Goal: Navigation & Orientation: Find specific page/section

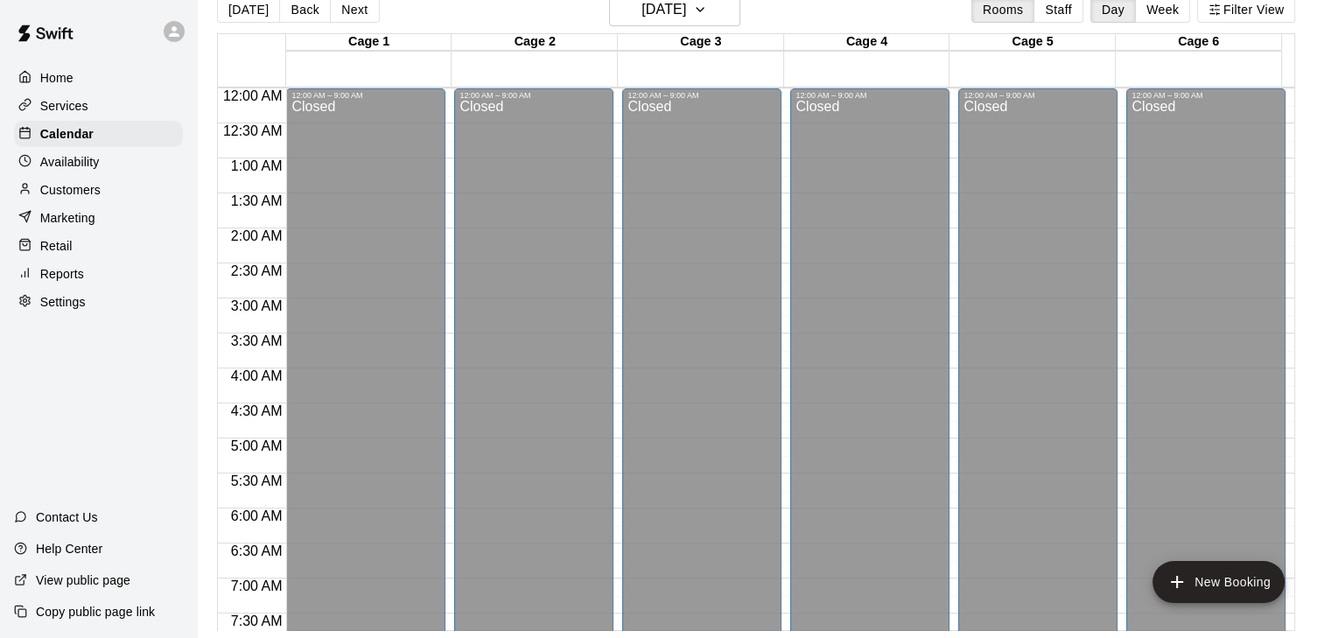
scroll to position [1068, 0]
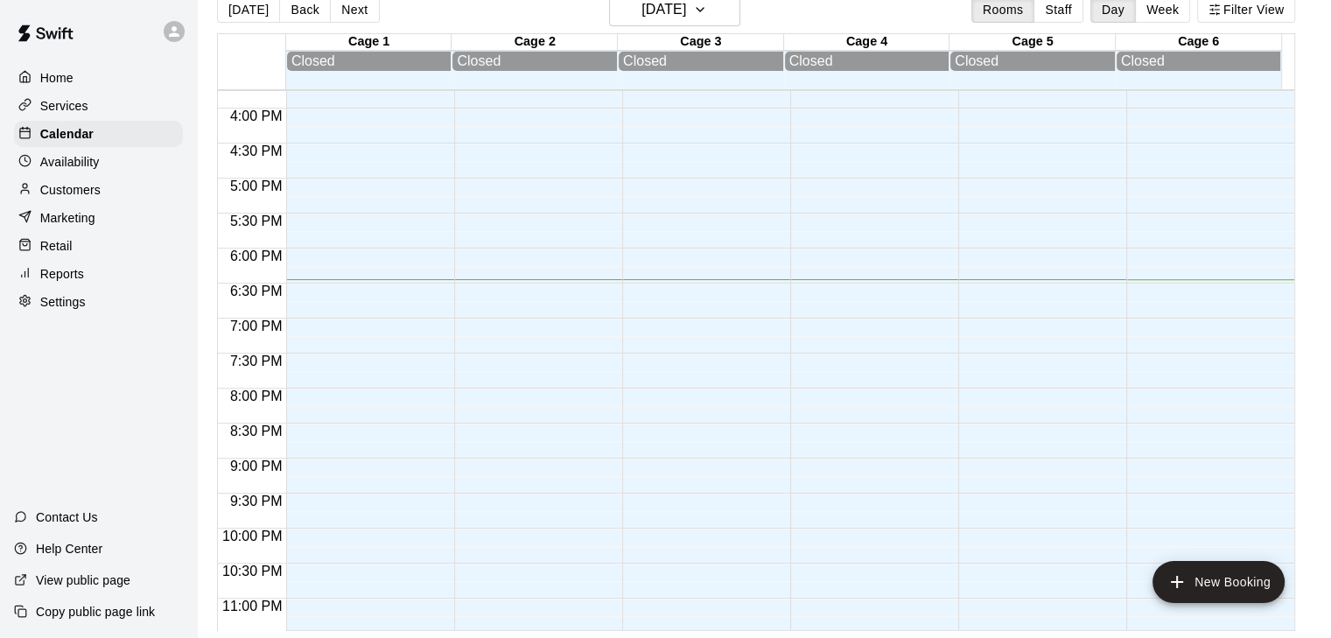
scroll to position [1144, 0]
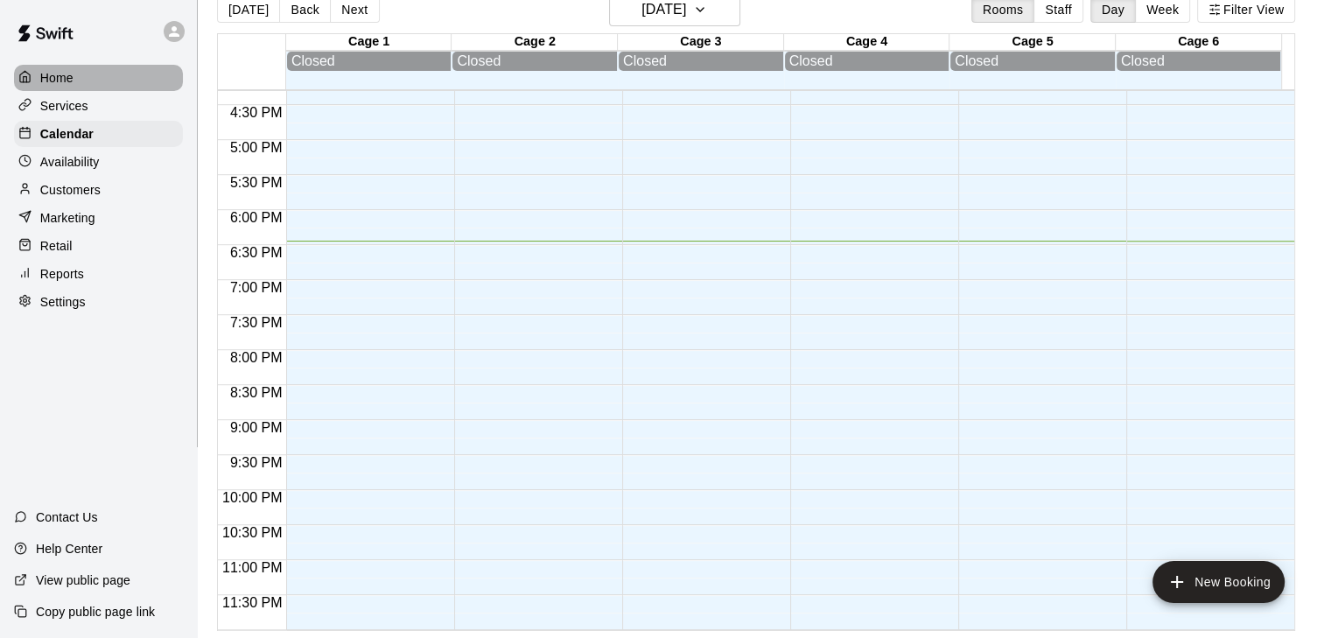
click at [58, 85] on p "Home" at bounding box center [56, 78] width 33 height 18
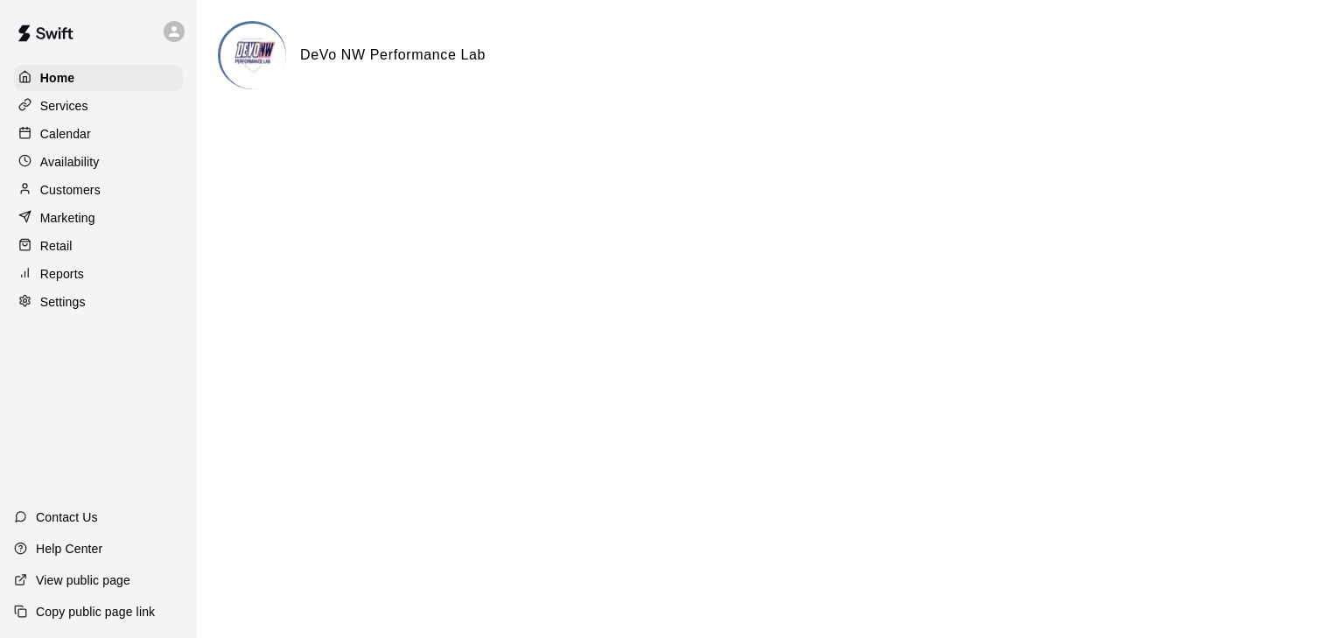
click at [72, 147] on div "Calendar" at bounding box center [98, 134] width 169 height 26
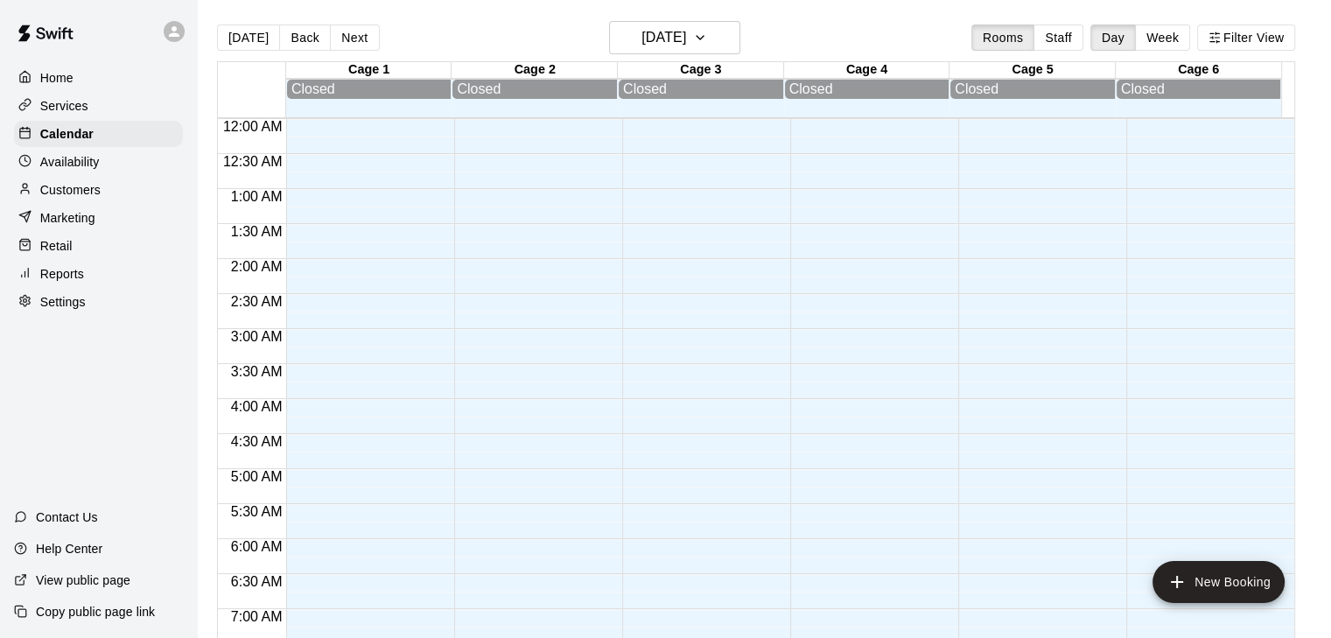
scroll to position [1144, 0]
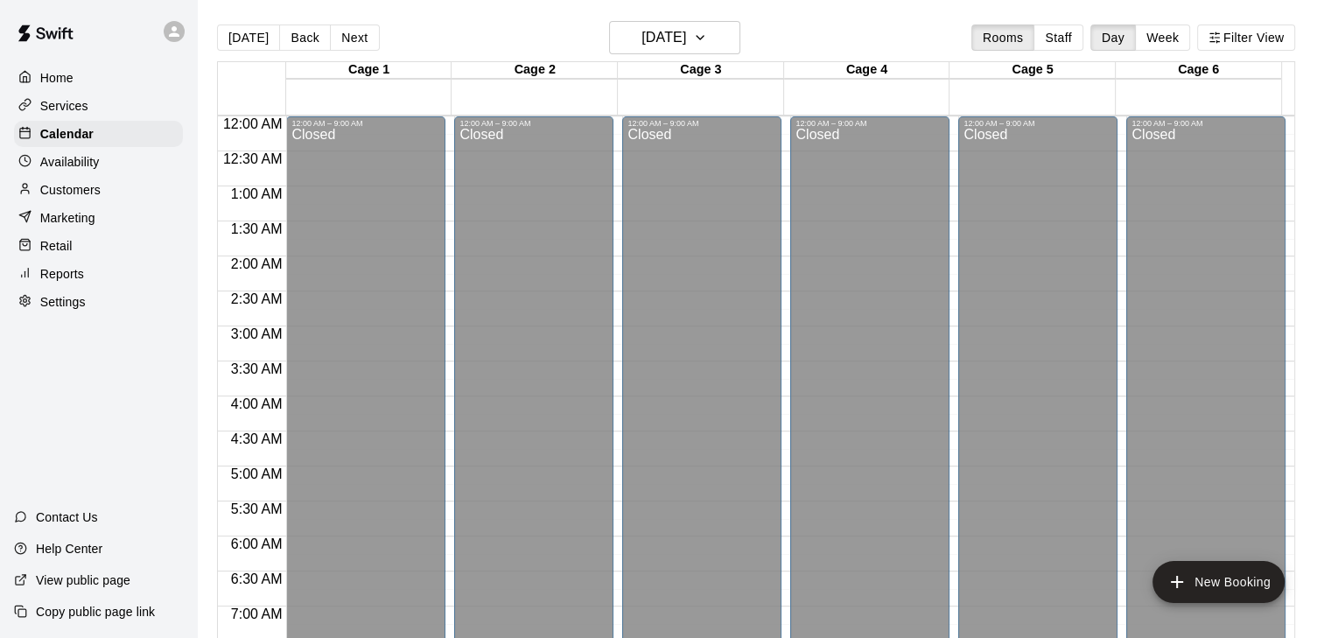
scroll to position [1062, 0]
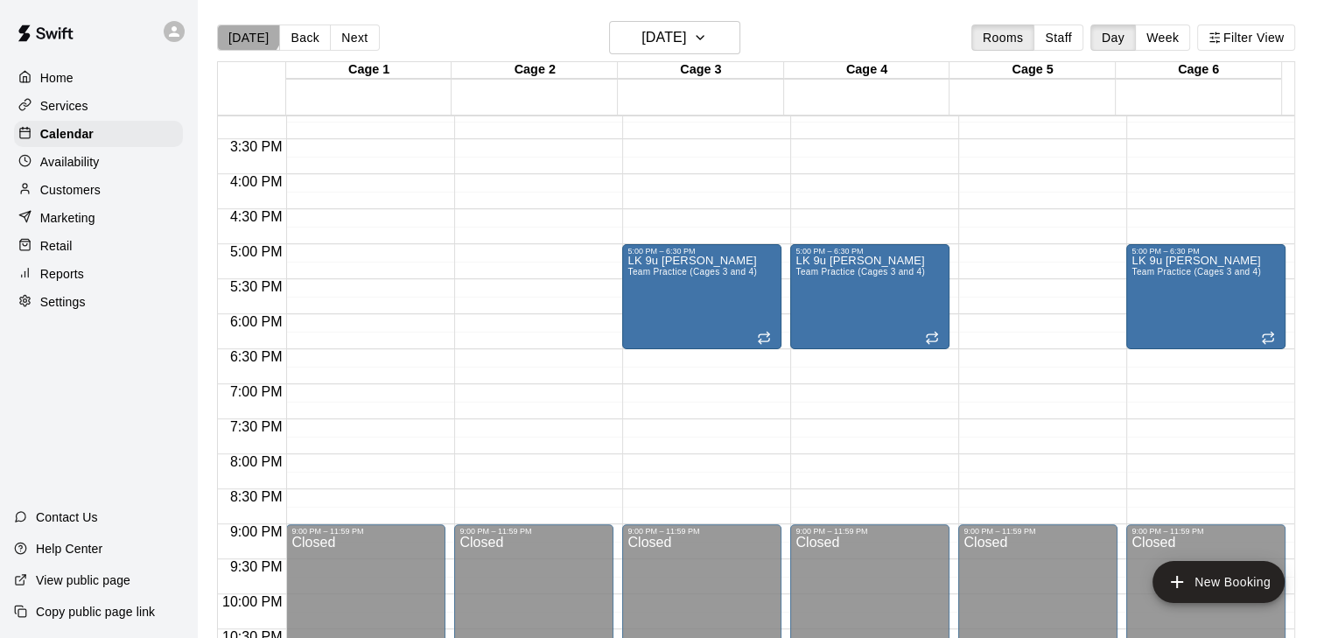
click at [244, 27] on button "[DATE]" at bounding box center [248, 38] width 63 height 26
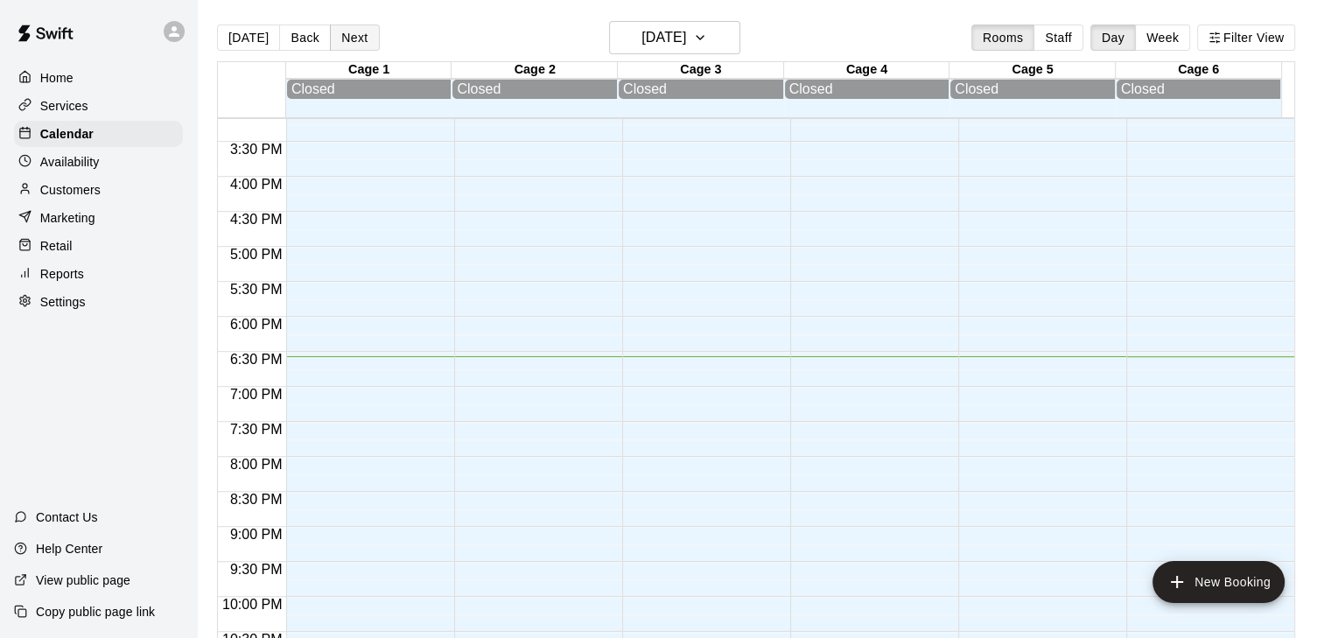
click at [345, 31] on button "Next" at bounding box center [354, 38] width 49 height 26
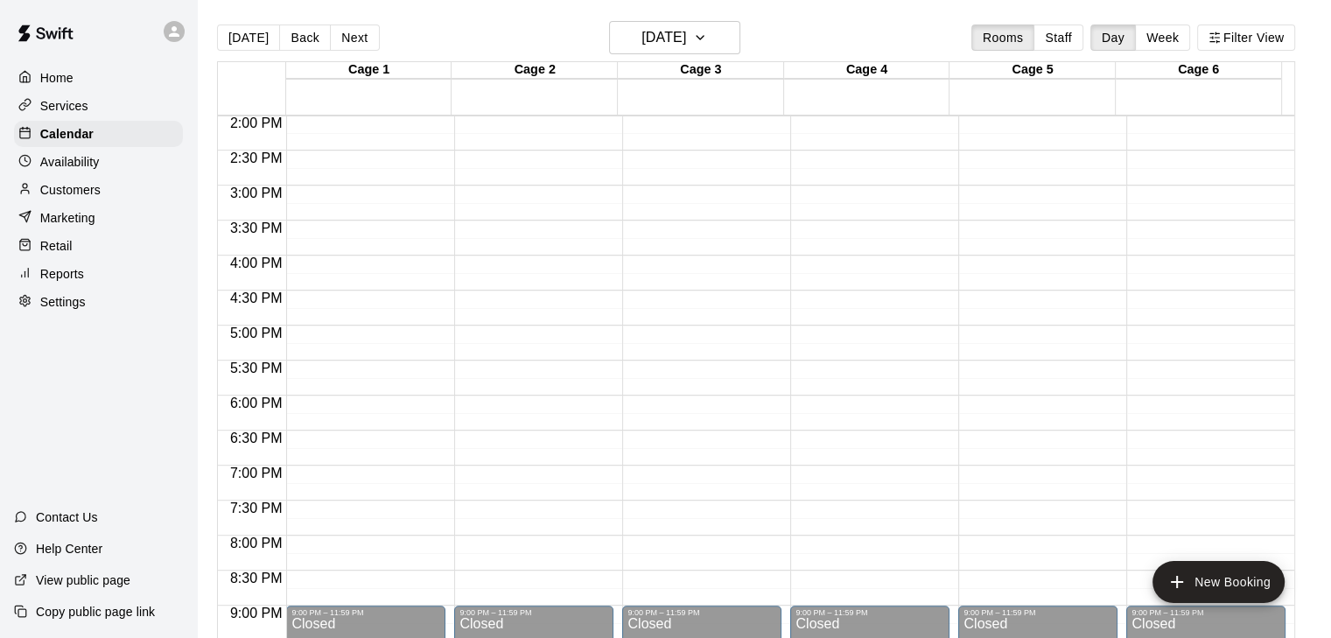
scroll to position [982, 0]
